Goal: Obtain resource: Obtain resource

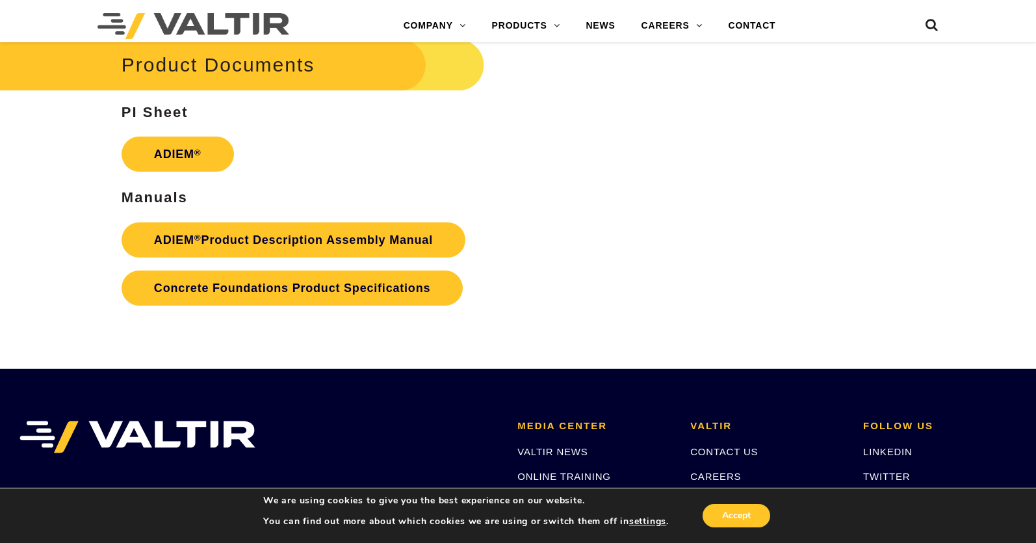
scroll to position [1950, 0]
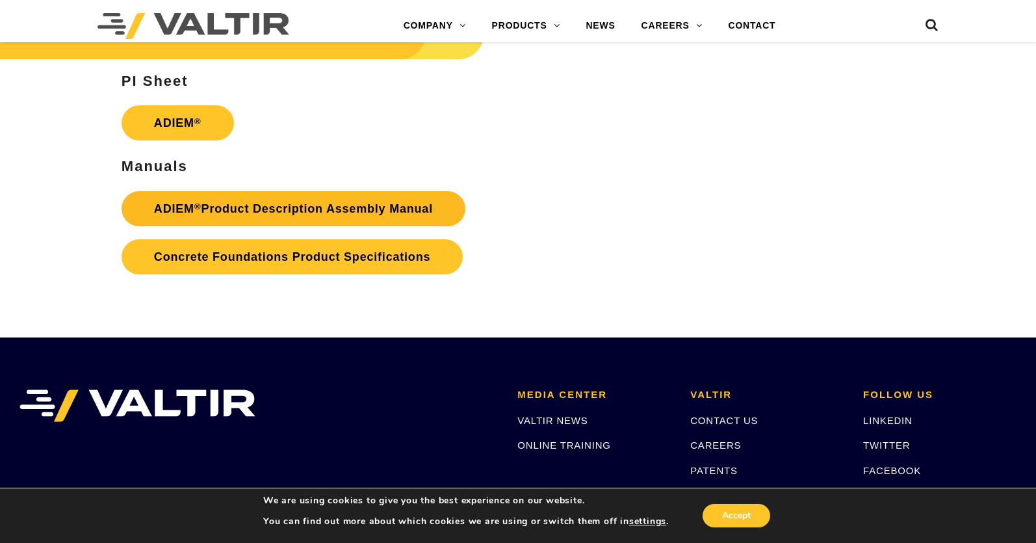
click at [243, 209] on link "ADIEM ® Product Description Assembly Manual" at bounding box center [294, 208] width 344 height 35
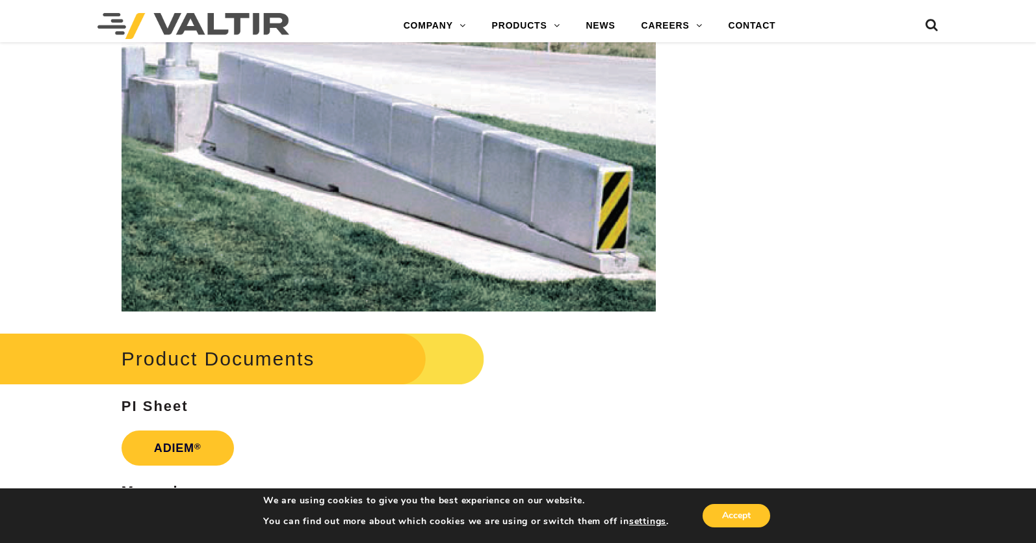
scroll to position [2015, 0]
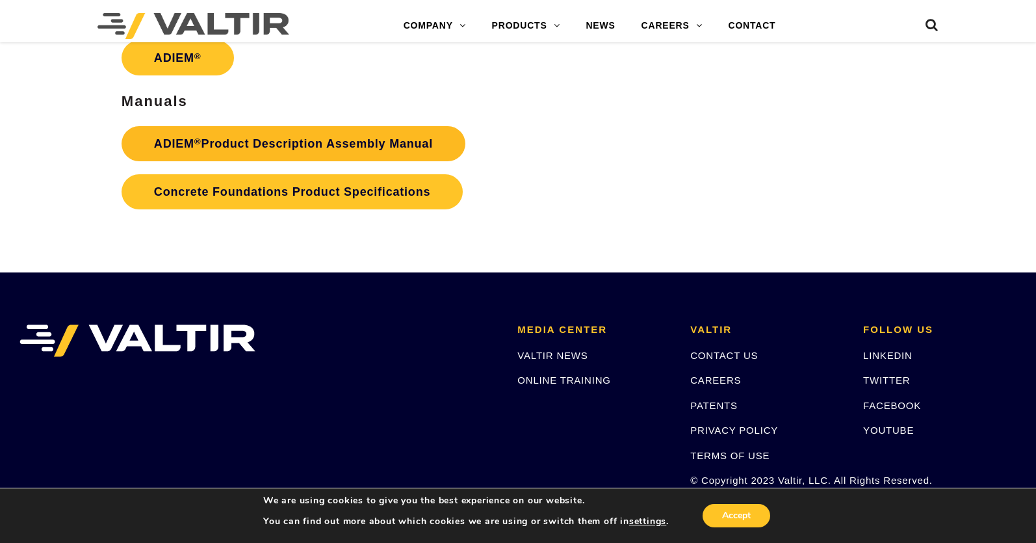
click at [196, 146] on link "ADIEM ® Product Description Assembly Manual" at bounding box center [294, 143] width 344 height 35
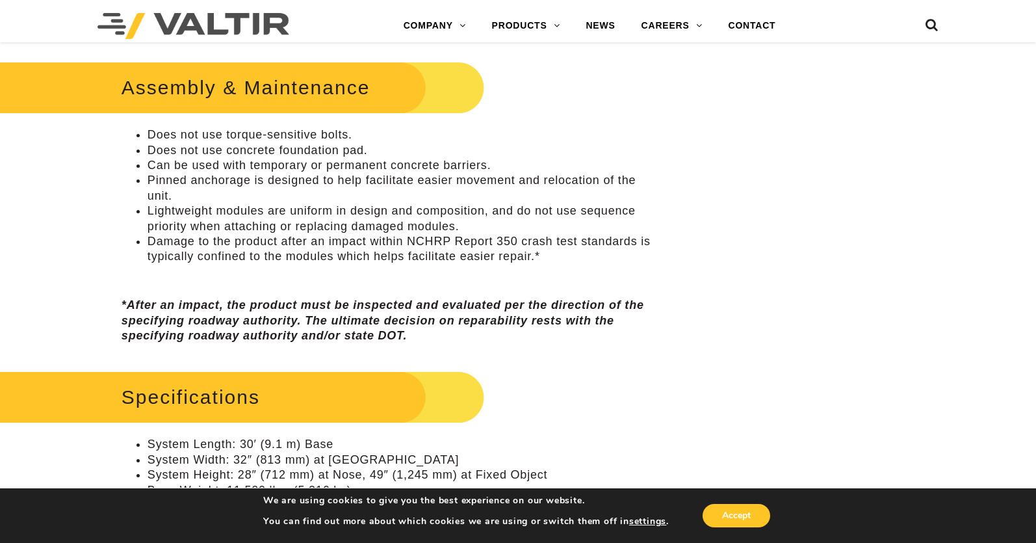
scroll to position [975, 0]
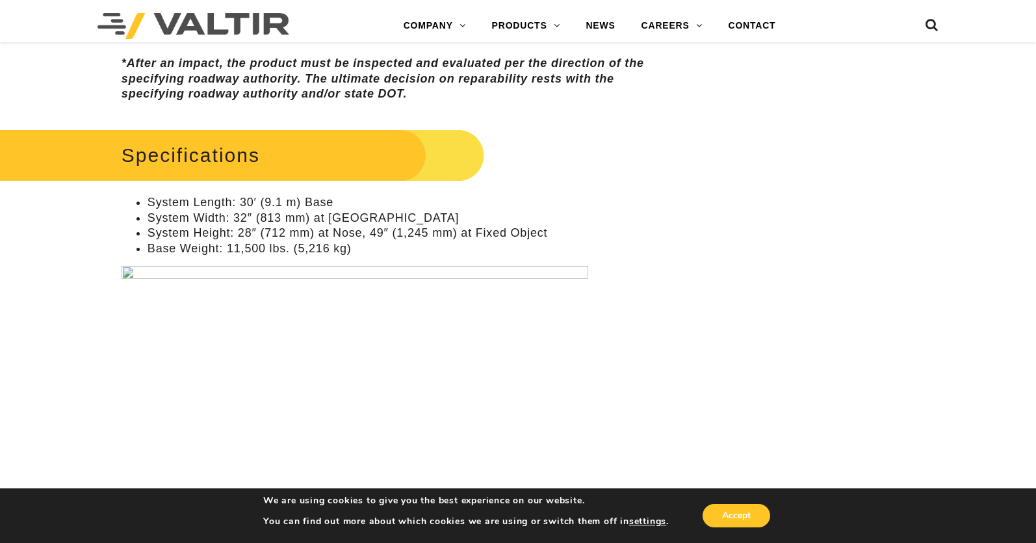
click at [130, 270] on img at bounding box center [355, 390] width 467 height 248
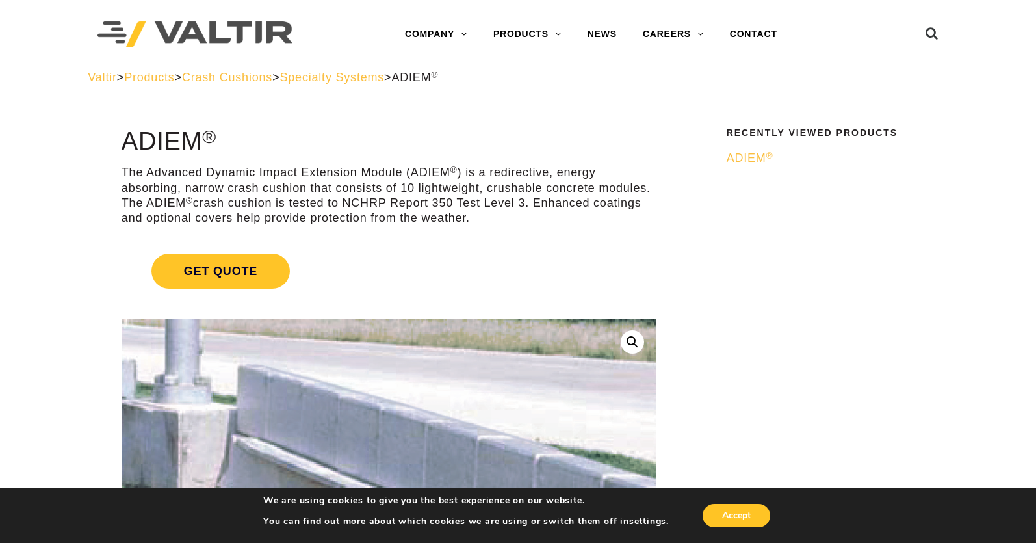
scroll to position [0, 0]
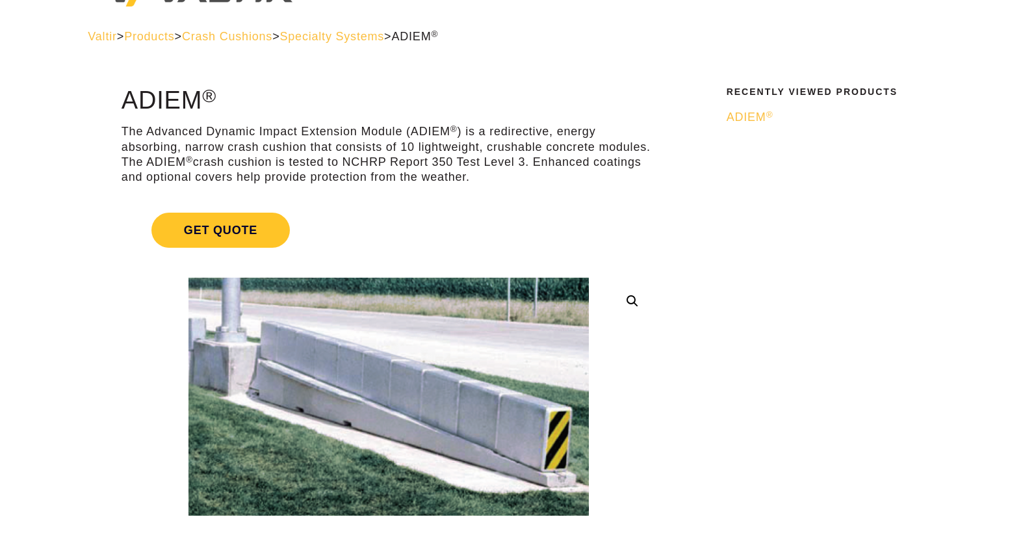
scroll to position [65, 0]
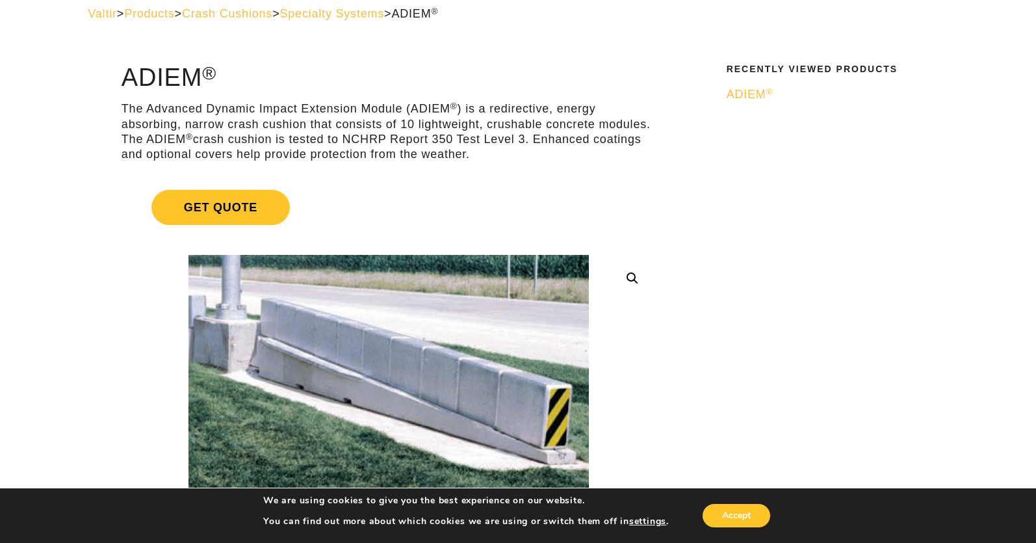
drag, startPoint x: 667, startPoint y: 124, endPoint x: 601, endPoint y: 205, distance: 104.4
click at [601, 205] on link "Get Quote" at bounding box center [389, 207] width 534 height 66
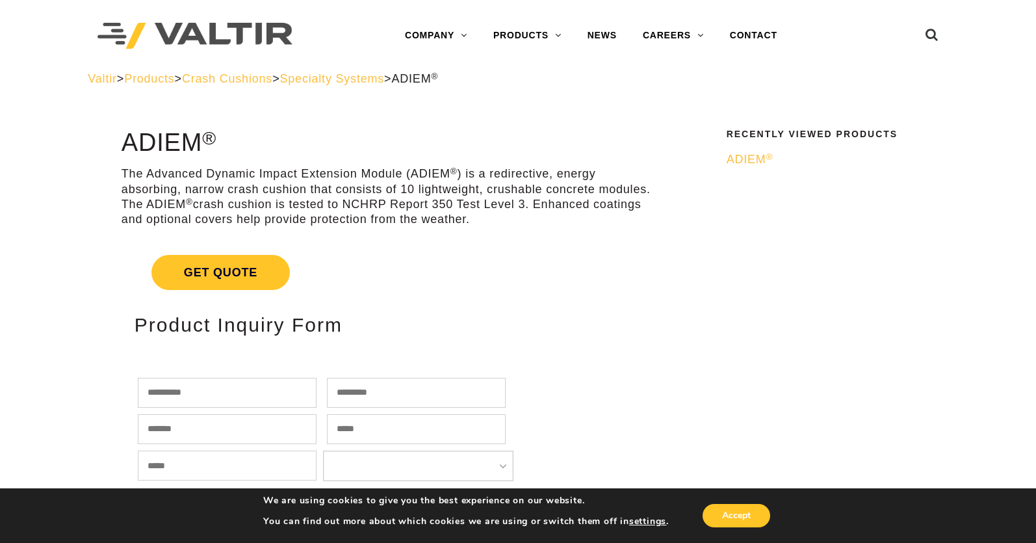
scroll to position [65, 0]
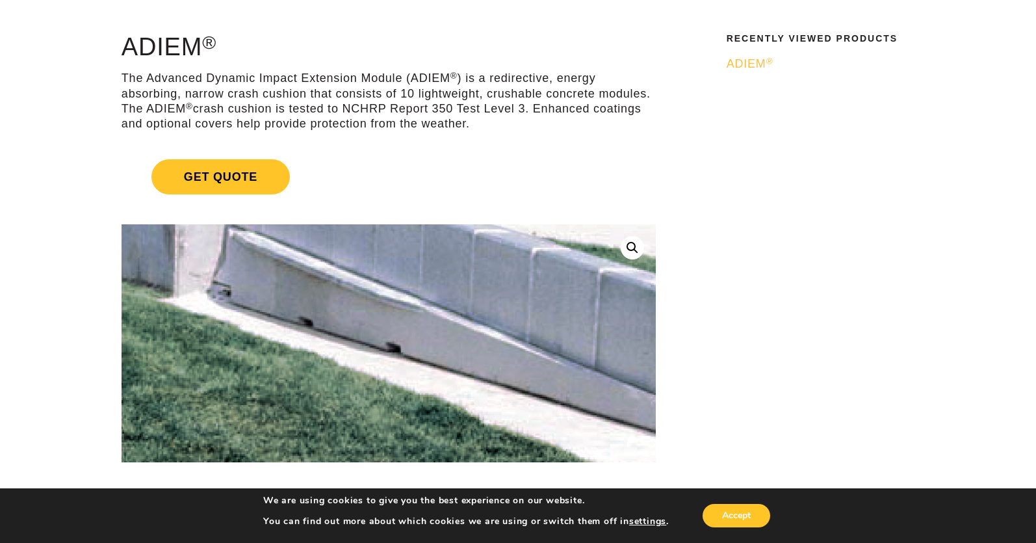
scroll to position [65, 0]
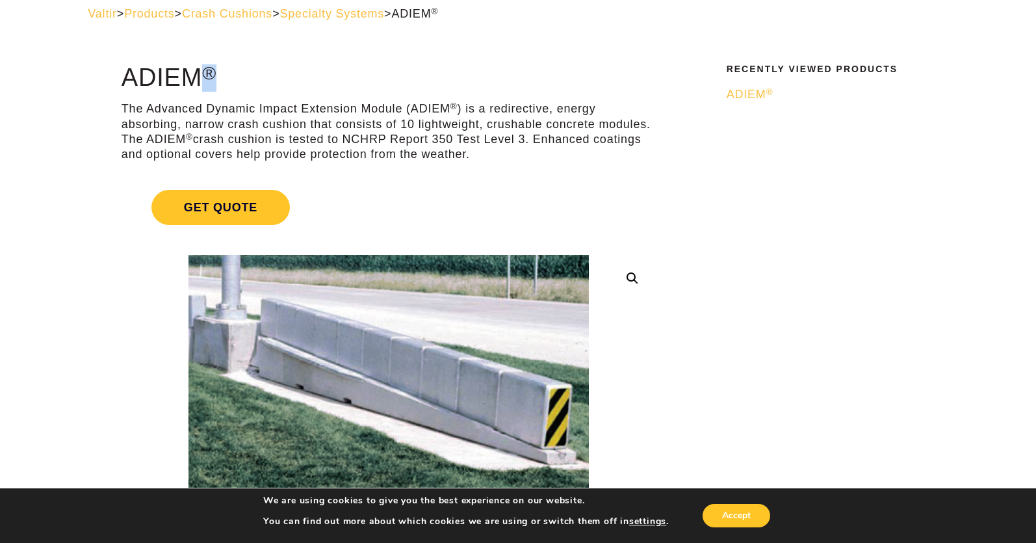
drag, startPoint x: 116, startPoint y: 79, endPoint x: 219, endPoint y: 70, distance: 103.8
copy h1 "ADIEM ®"
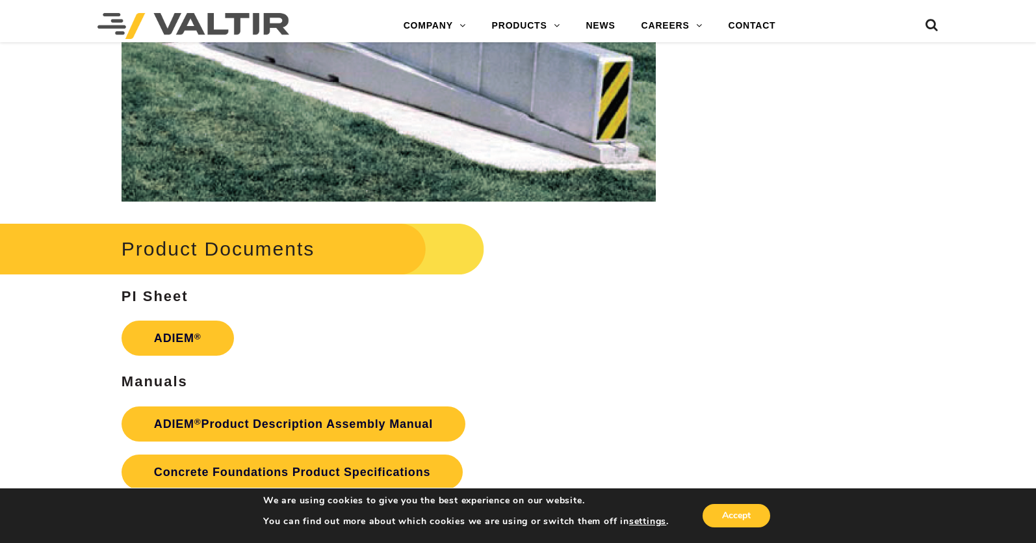
scroll to position [1833, 0]
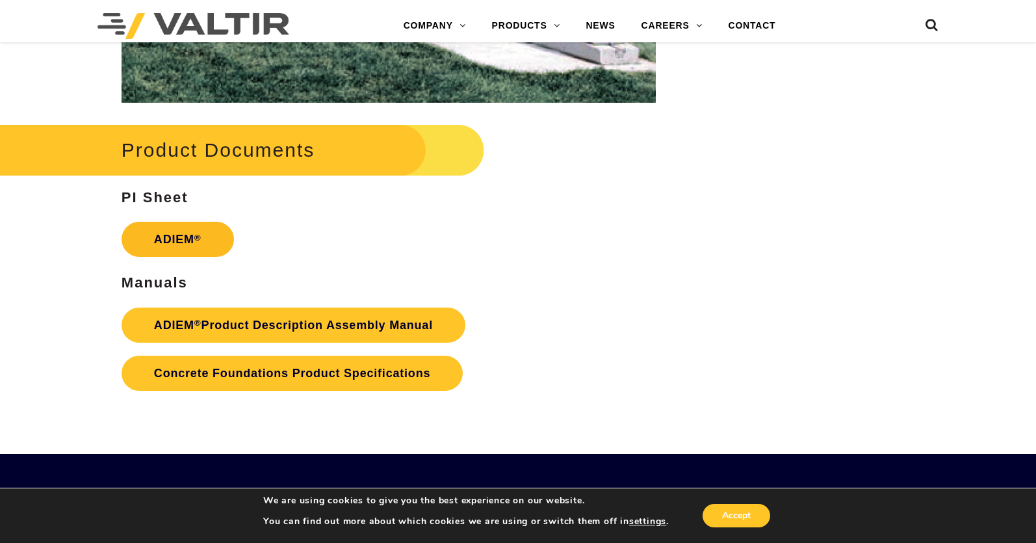
click at [191, 243] on link "ADIEM ®" at bounding box center [178, 239] width 112 height 35
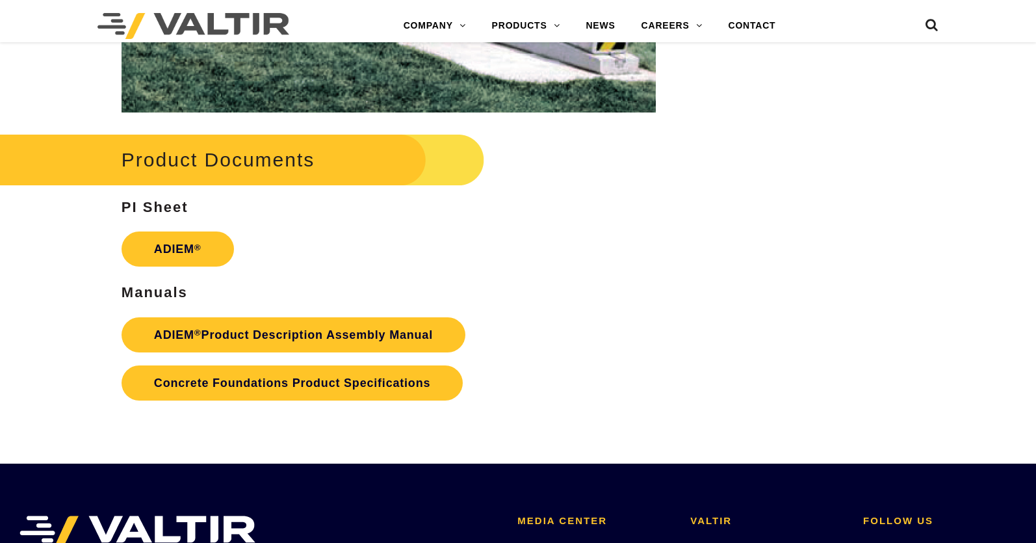
scroll to position [1833, 0]
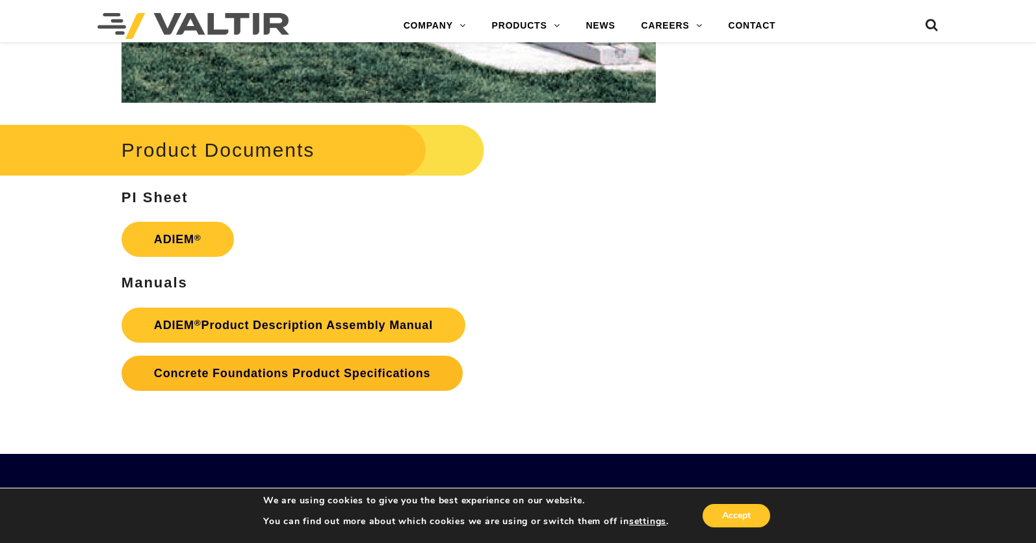
click at [312, 376] on link "Concrete Foundations Product Specifications" at bounding box center [292, 372] width 341 height 35
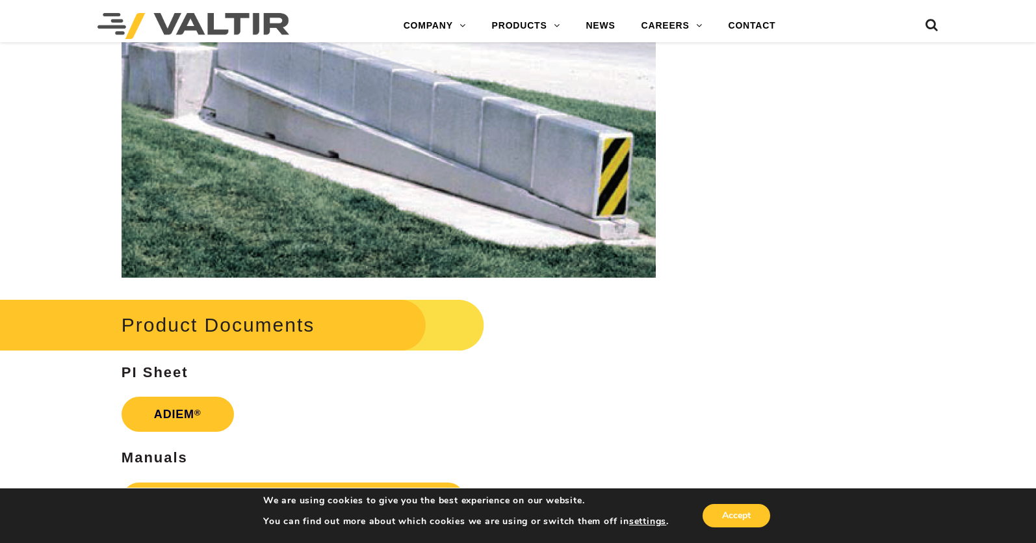
scroll to position [1638, 0]
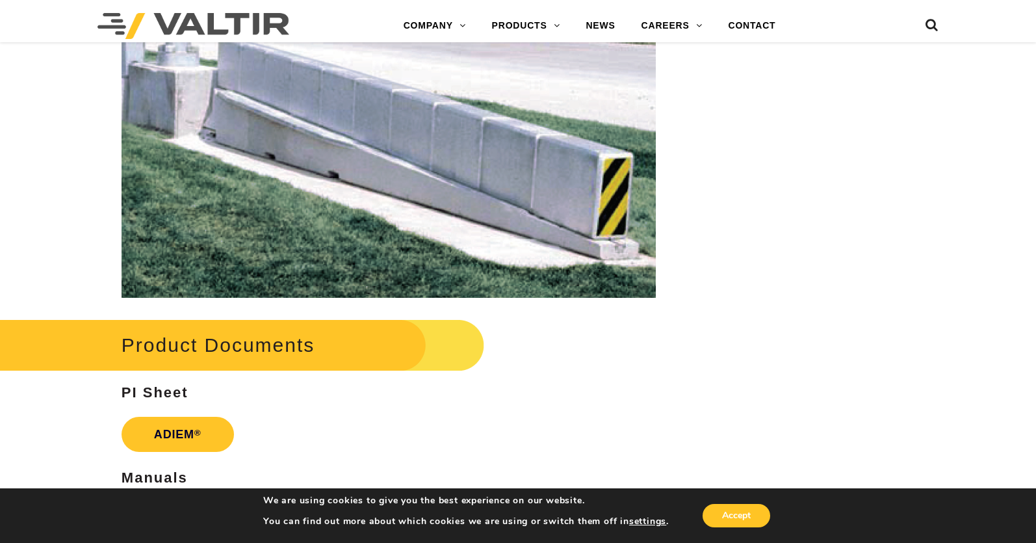
click at [245, 354] on h2 "Product Documents" at bounding box center [225, 345] width 518 height 60
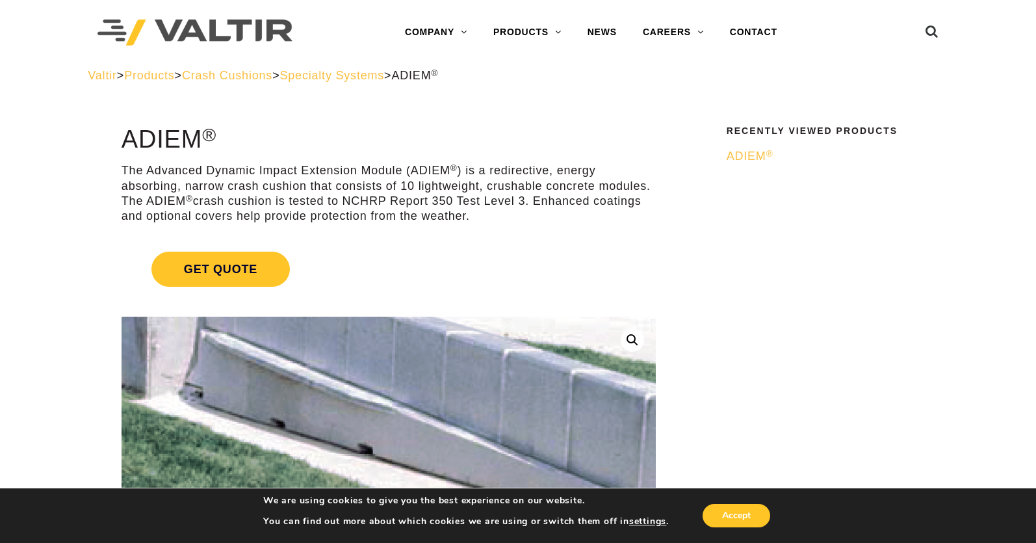
scroll to position [0, 0]
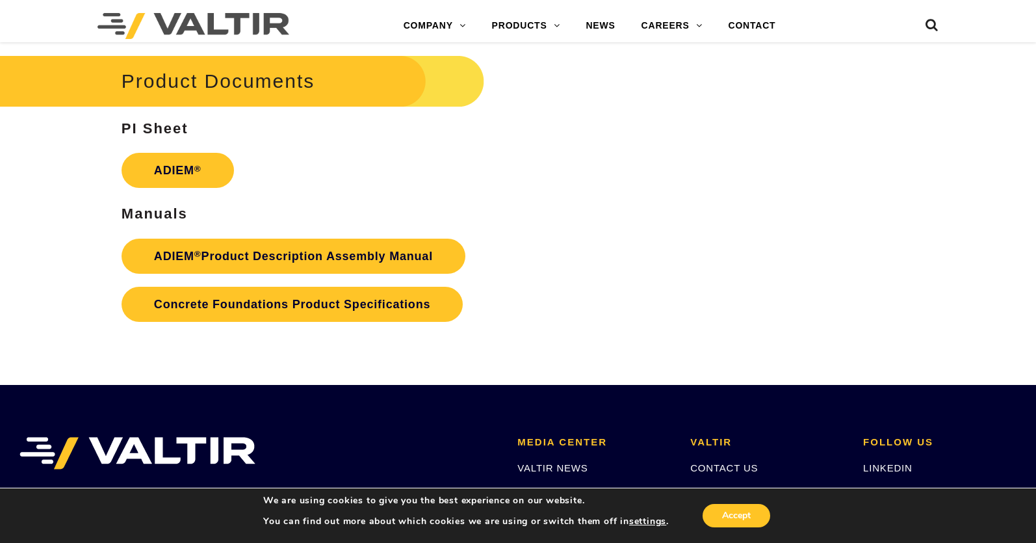
scroll to position [2134, 0]
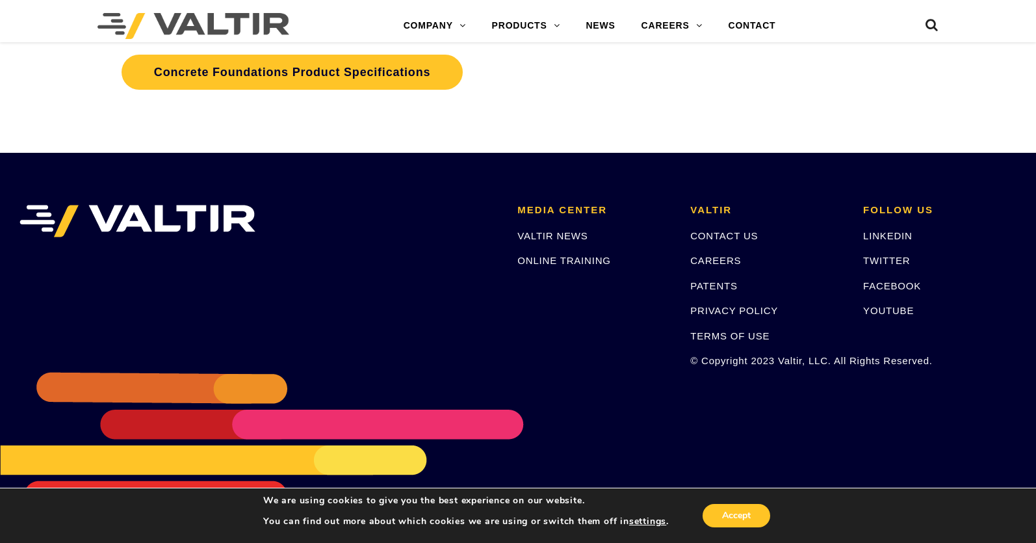
click at [561, 249] on div "VALTIR NEWS ONLINE TRAINING" at bounding box center [593, 248] width 153 height 40
click at [561, 261] on link "ONLINE TRAINING" at bounding box center [563, 260] width 93 height 11
